Goal: Task Accomplishment & Management: Use online tool/utility

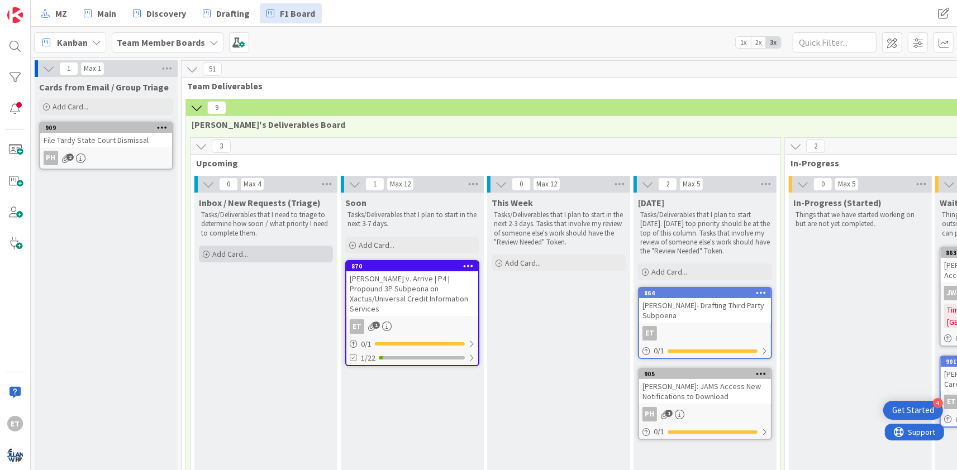
click at [230, 254] on span "Add Card..." at bounding box center [230, 254] width 36 height 10
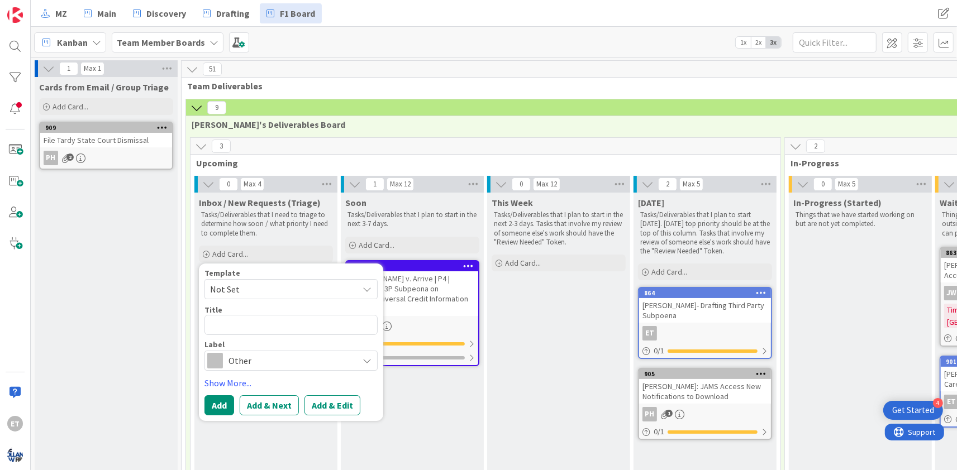
type textarea "x"
type textarea "O"
type textarea "x"
type textarea "Op"
type textarea "x"
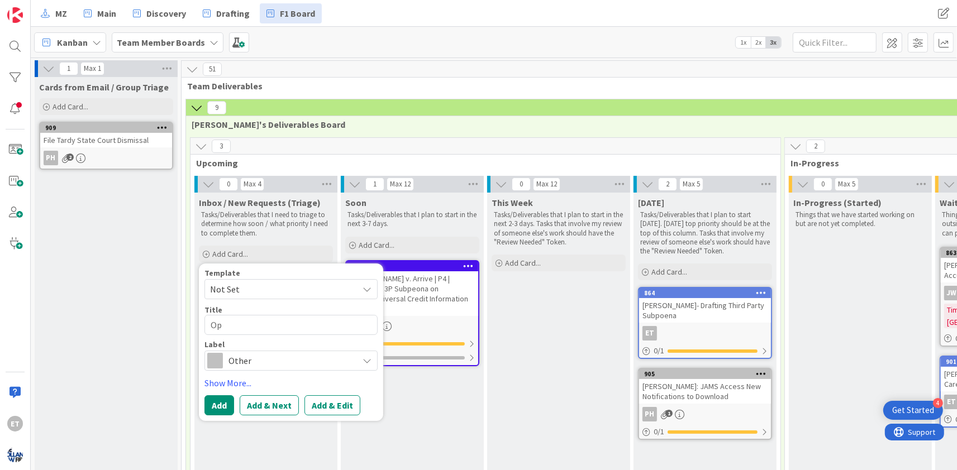
type textarea "Ope"
type textarea "x"
type textarea "Open"
type textarea "x"
type textarea "Open"
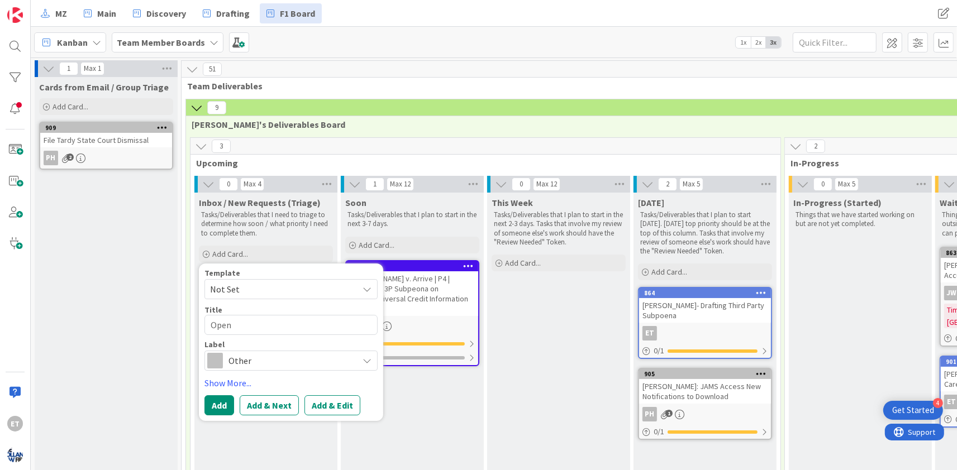
type textarea "x"
type textarea "Open C"
type textarea "x"
type textarea "Open Cl"
type textarea "x"
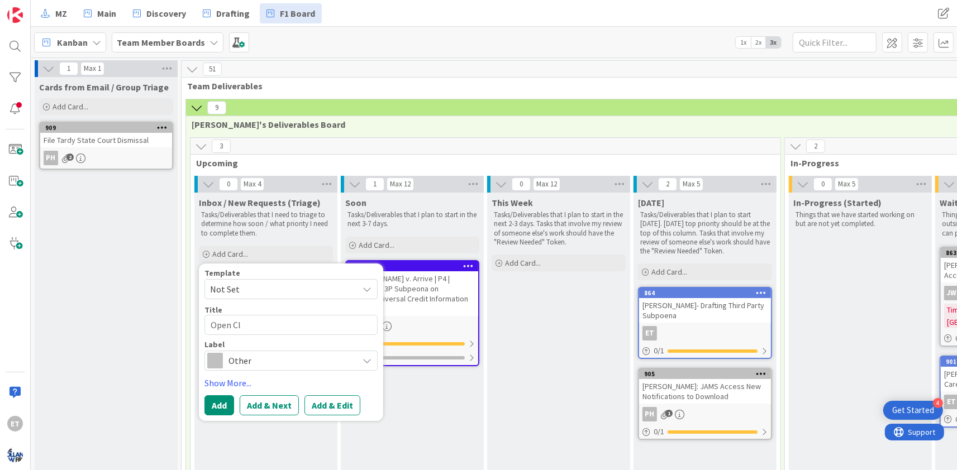
type textarea "Open Cli"
type textarea "x"
type textarea "Open Clio"
type textarea "x"
type textarea "Open Clio"
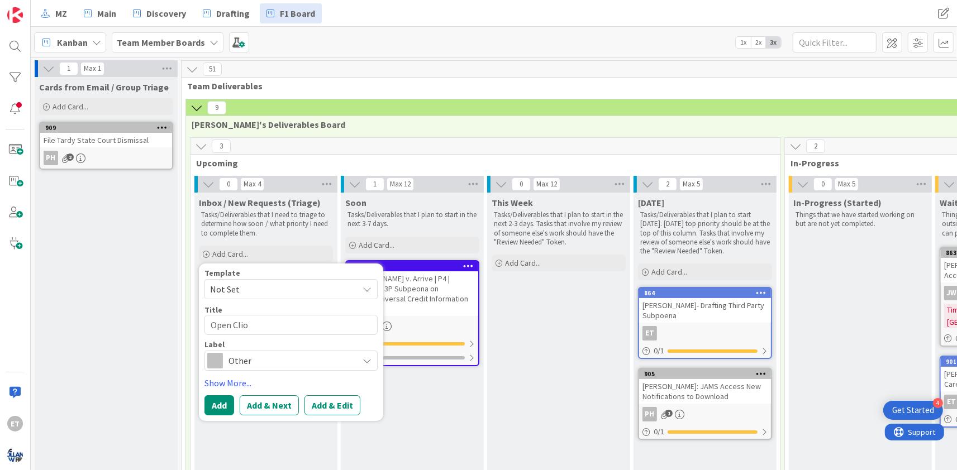
type textarea "x"
type textarea "Open Clio F"
type textarea "x"
type textarea "Open Clio Fi"
type textarea "x"
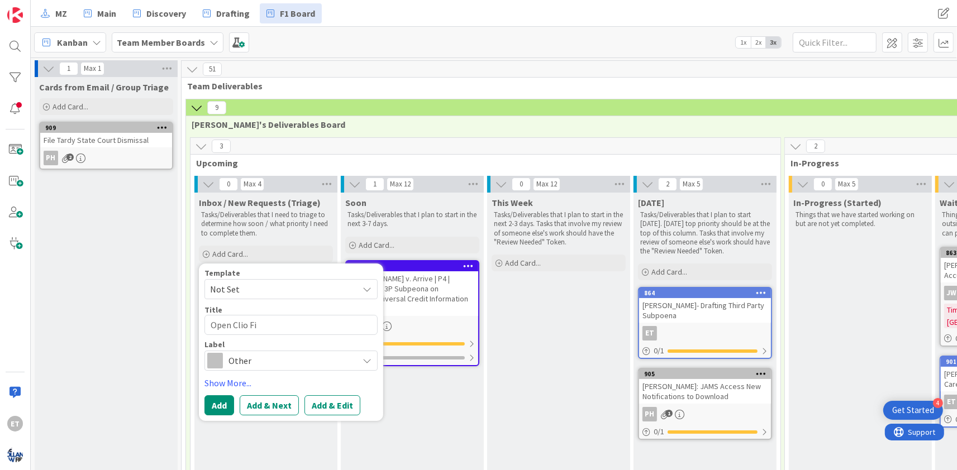
type textarea "Open Clio F"
type textarea "x"
type textarea "Open Clio"
type textarea "x"
type textarea "Open Clio"
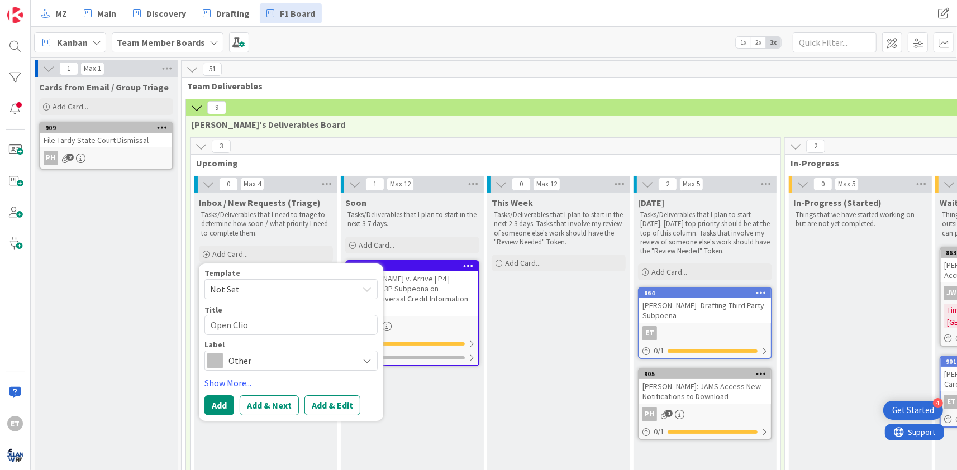
type textarea "x"
type textarea "Open Cli"
type textarea "x"
type textarea "Open C"
type textarea "x"
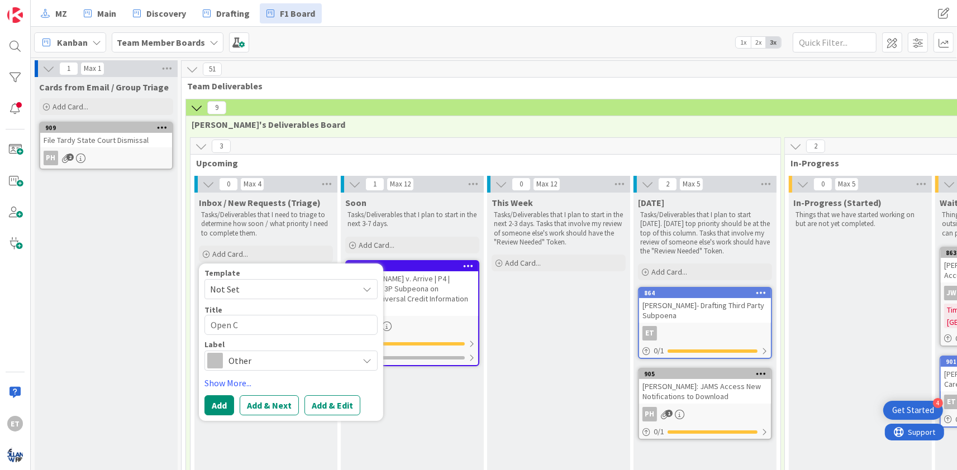
type textarea "Open"
type textarea "x"
type textarea "Open"
type textarea "x"
type textarea "Open"
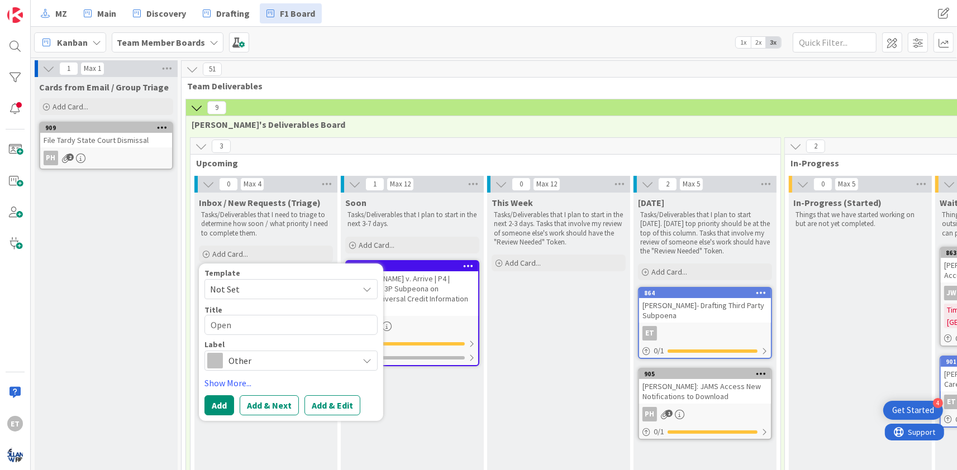
type textarea "x"
type textarea "Open M"
type textarea "x"
type textarea "Open Mi"
type textarea "x"
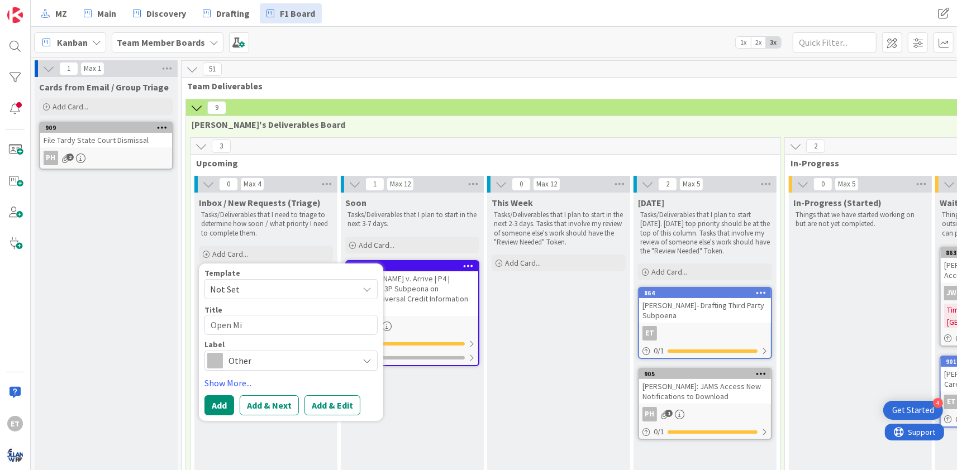
type textarea "Open Mil"
type textarea "x"
type textarea "Open Mill"
type textarea "x"
type textarea "Open Mille"
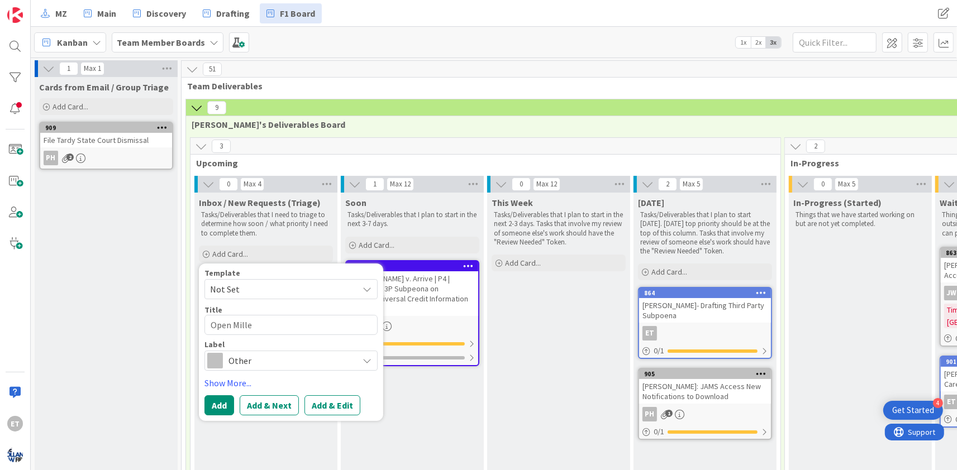
type textarea "x"
type textarea "Open Milled"
type textarea "x"
type textarea "Open Milledg"
type textarea "x"
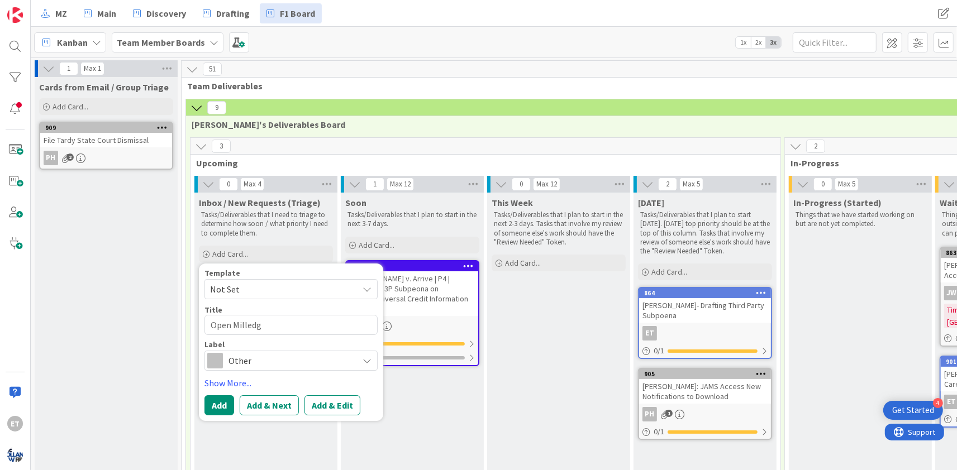
type textarea "Open [PERSON_NAME]"
type textarea "x"
type textarea "Open [PERSON_NAME]"
type textarea "x"
type textarea "Open [PERSON_NAME] C"
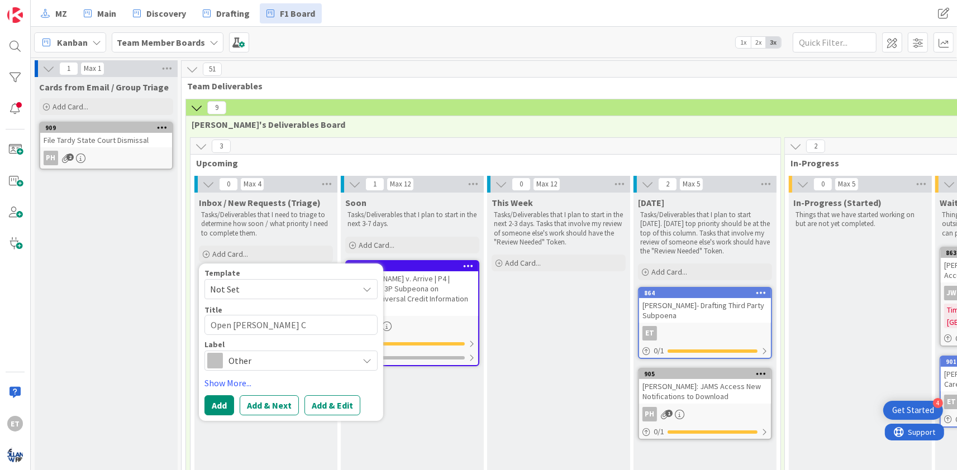
type textarea "x"
type textarea "Open [PERSON_NAME]"
type textarea "x"
type textarea "Open [PERSON_NAME] Cli"
type textarea "x"
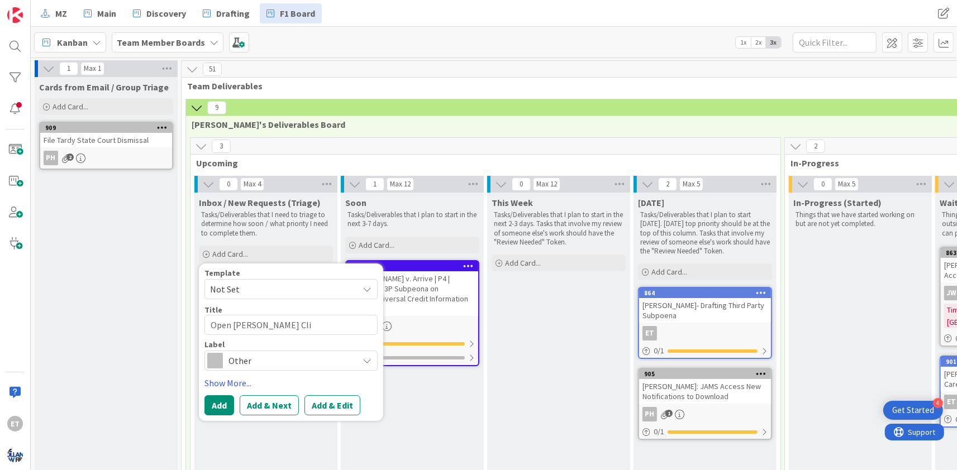
type textarea "Open [PERSON_NAME] Clio"
type textarea "x"
type textarea "Open [PERSON_NAME] Clio"
type textarea "x"
type textarea "Open [PERSON_NAME] Clio F"
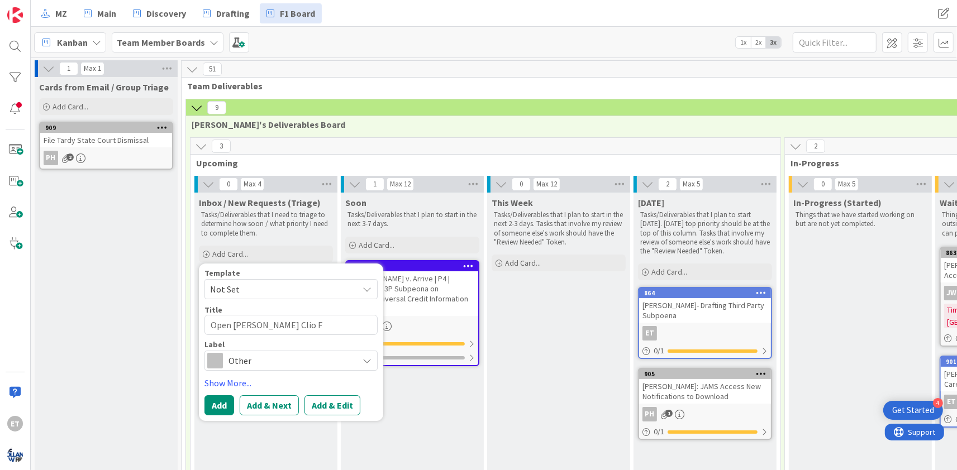
type textarea "x"
type textarea "Open [PERSON_NAME] Clio Fi"
type textarea "x"
type textarea "Open [PERSON_NAME] Clio Fil"
type textarea "x"
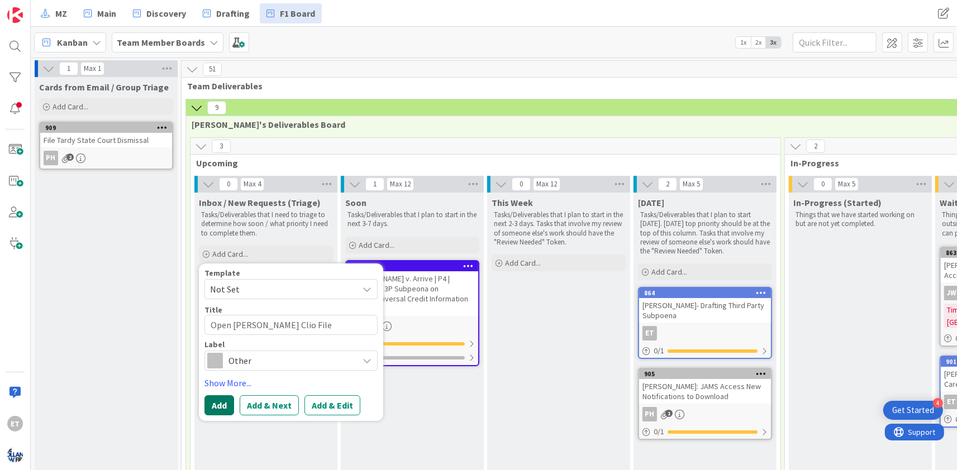
type textarea "Open [PERSON_NAME] Clio File"
click at [224, 403] on button "Add" at bounding box center [219, 405] width 30 height 20
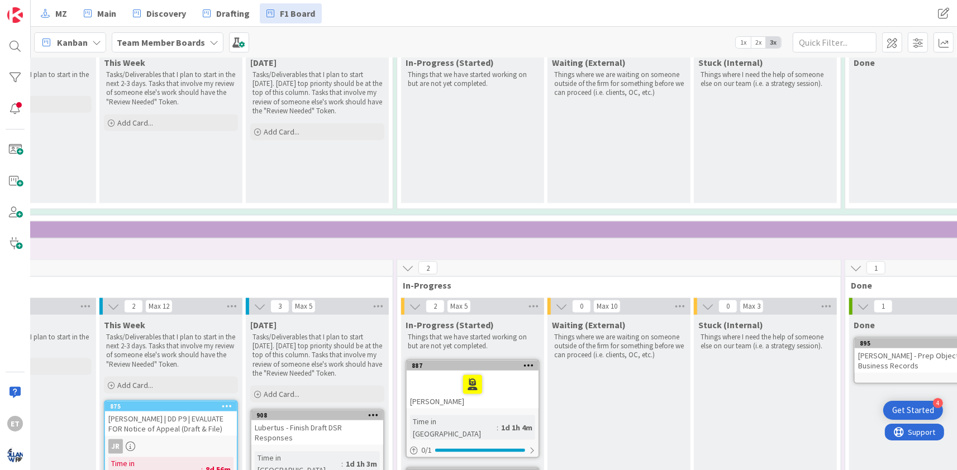
scroll to position [1216, 388]
